Goal: Information Seeking & Learning: Learn about a topic

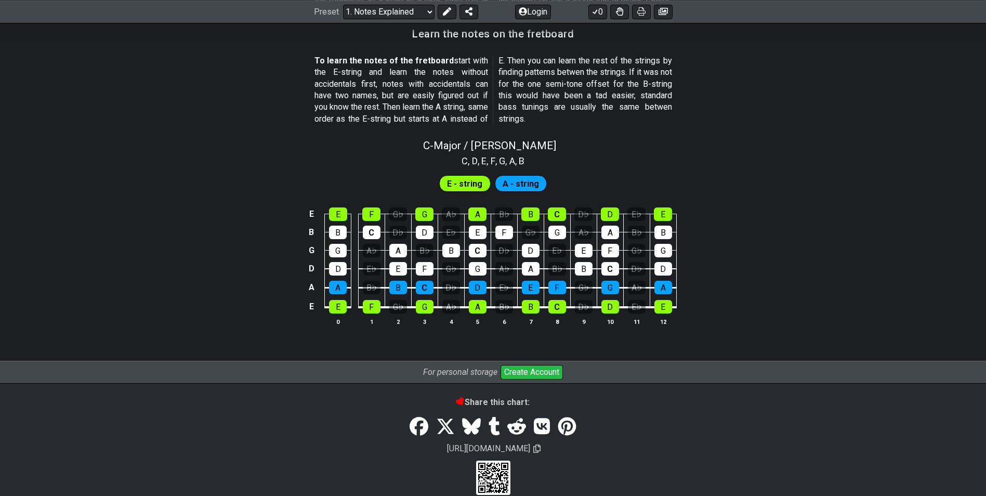
scroll to position [935, 0]
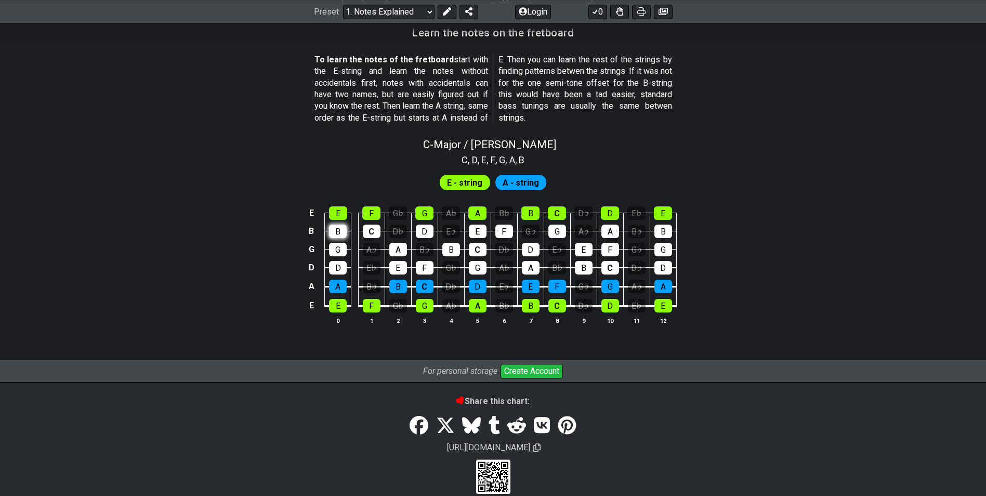
click at [341, 262] on tbody "E E F G♭ G A♭ A B♭ B C D♭ D E♭ E B B C D♭ D E♭ E F G♭ G A♭ A B♭ B G G A♭ A B♭ B…" at bounding box center [490, 256] width 371 height 122
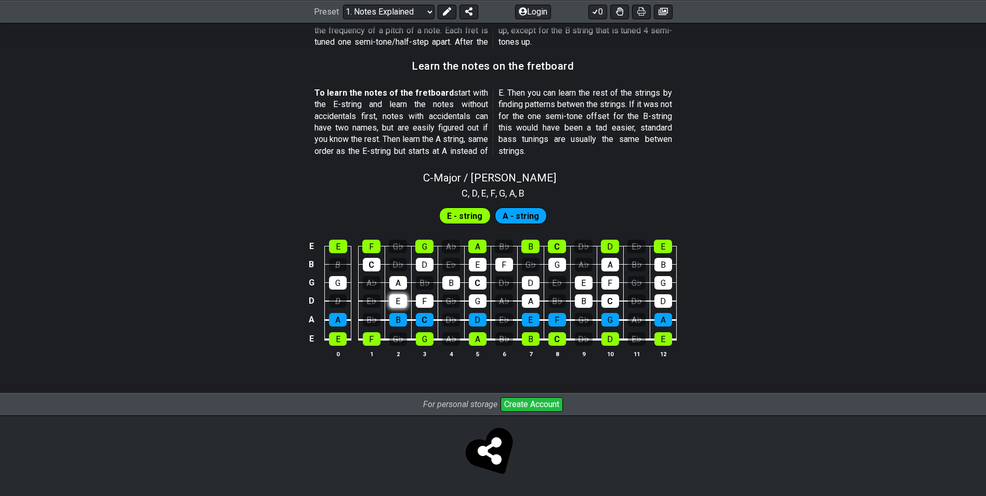
click at [389, 300] on div "E" at bounding box center [398, 301] width 18 height 14
drag, startPoint x: 396, startPoint y: 321, endPoint x: 409, endPoint y: 312, distance: 15.3
click at [395, 322] on div "B" at bounding box center [398, 320] width 18 height 14
click at [420, 302] on div "F" at bounding box center [425, 301] width 18 height 14
click at [420, 317] on div "C" at bounding box center [425, 320] width 18 height 14
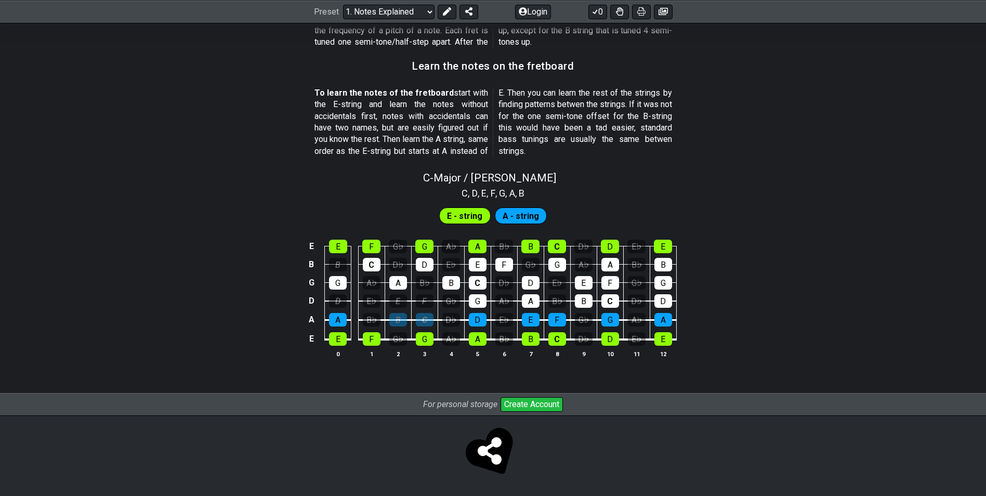
click at [430, 350] on th "3" at bounding box center [424, 353] width 26 height 11
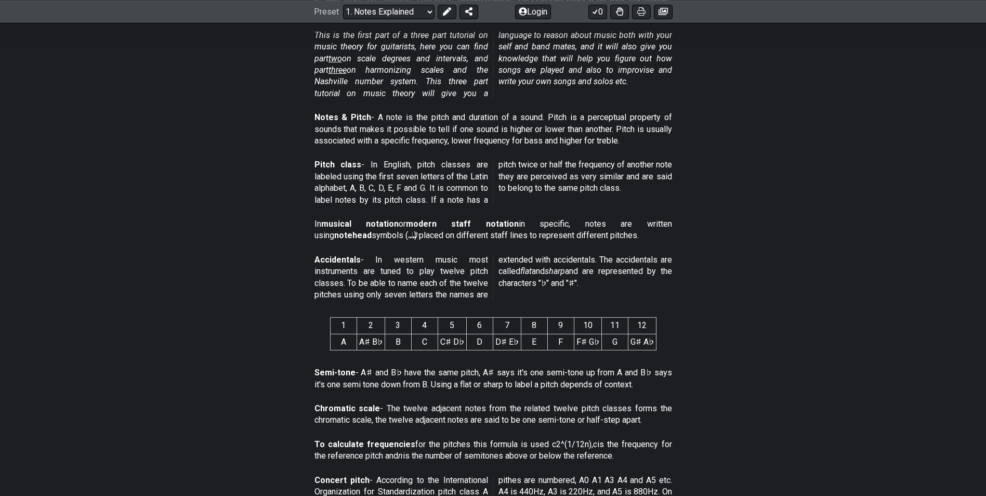
scroll to position [0, 0]
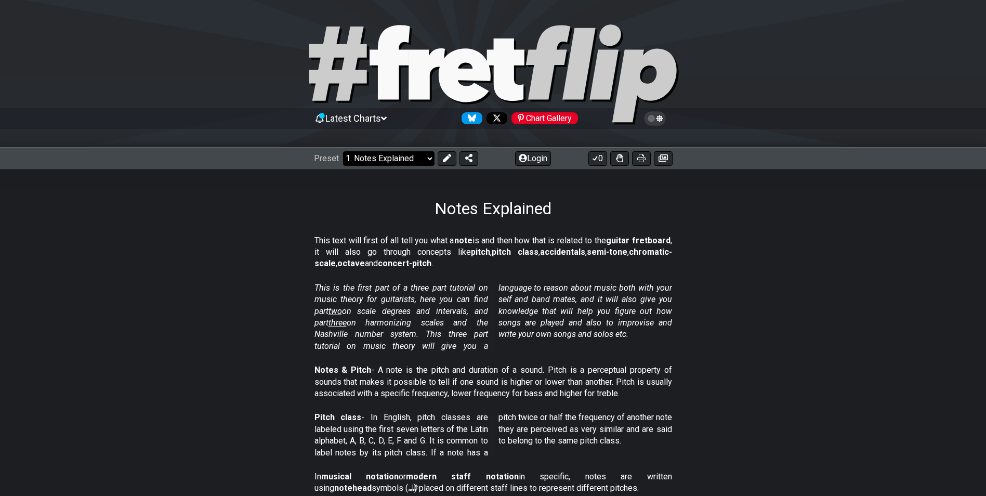
click at [371, 162] on select "Welcome to #fretflip! Initial Preset Custom Preset Minor Pentatonic Major Penta…" at bounding box center [388, 158] width 91 height 15
click at [343, 151] on select "Welcome to #fretflip! Initial Preset Custom Preset Minor Pentatonic Major Penta…" at bounding box center [388, 158] width 91 height 15
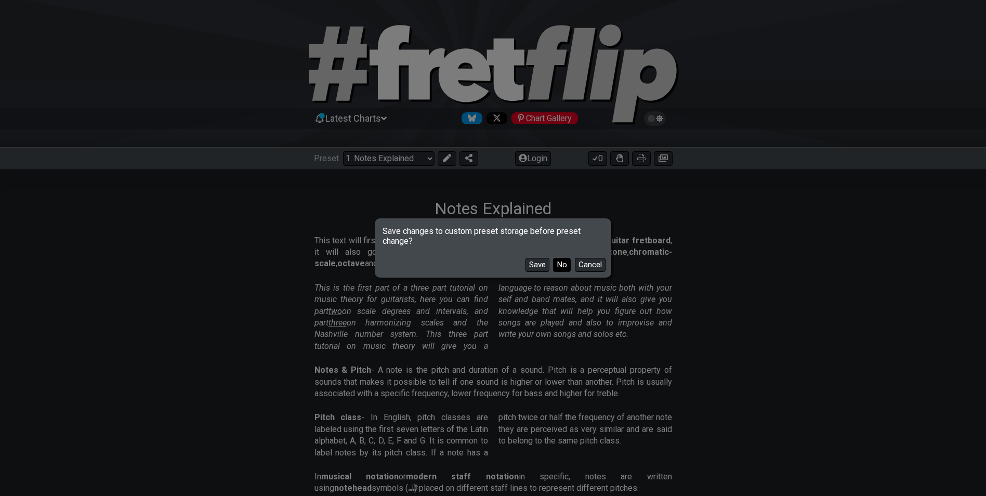
click at [561, 266] on button "No" at bounding box center [562, 265] width 18 height 14
select select "/welcome"
select select "C"
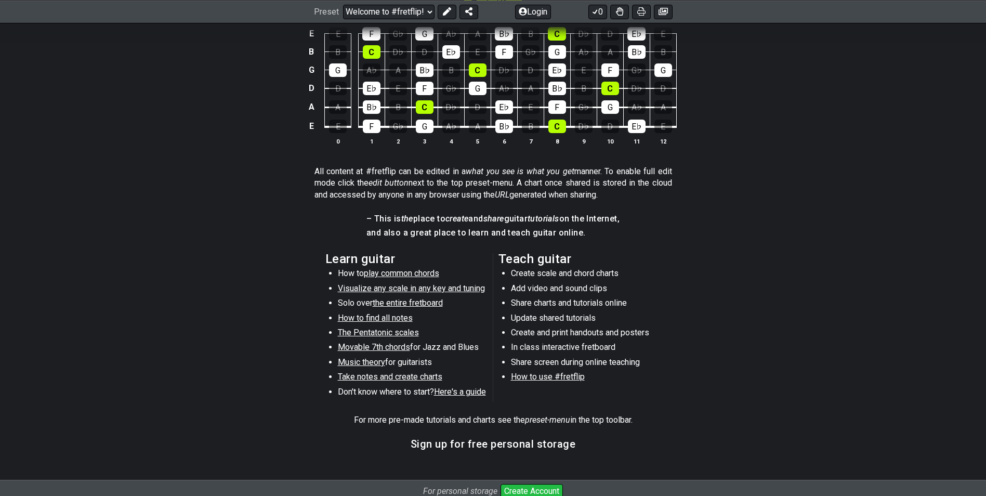
scroll to position [364, 0]
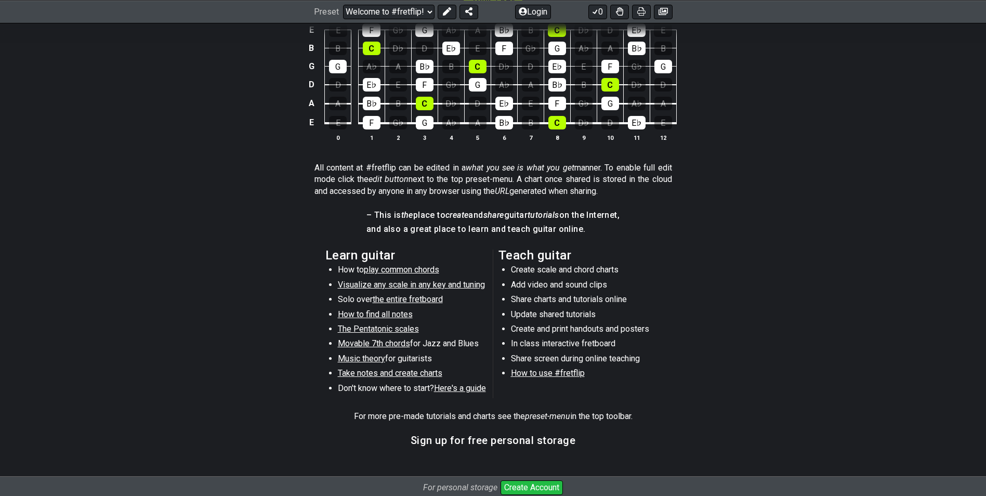
click at [468, 392] on span "Here's a guide" at bounding box center [460, 388] width 52 height 10
select select "/beginner-guitar"
